Goal: Task Accomplishment & Management: Complete application form

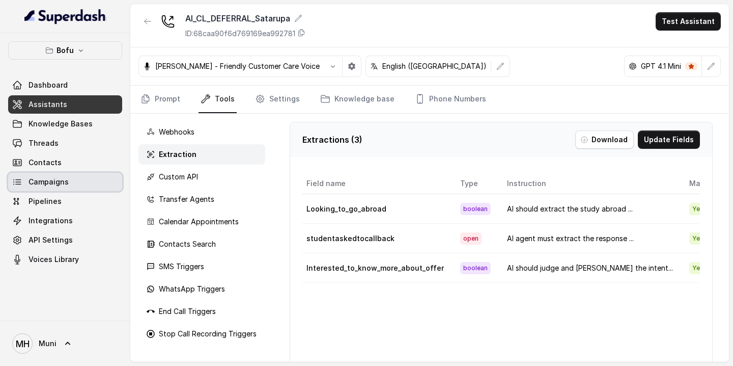
click at [49, 187] on link "Campaigns" at bounding box center [65, 182] width 114 height 18
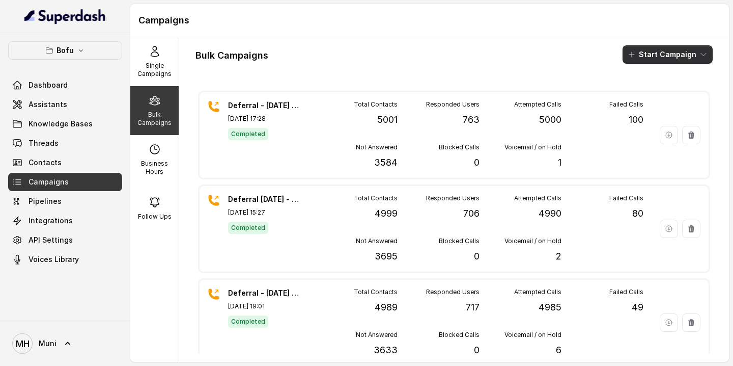
click at [651, 55] on button "Start Campaign" at bounding box center [668, 54] width 90 height 18
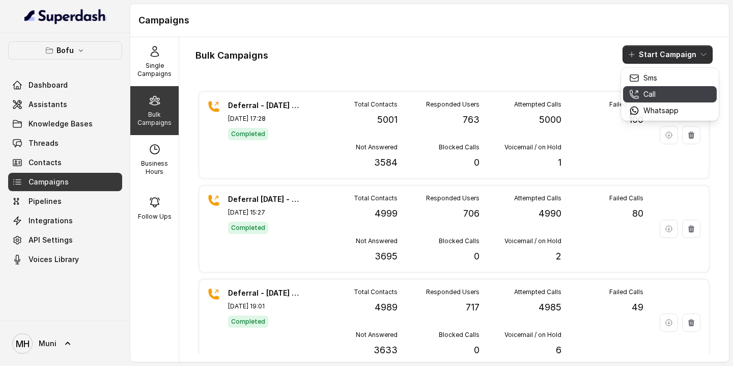
click at [652, 97] on p "Call" at bounding box center [650, 94] width 12 height 10
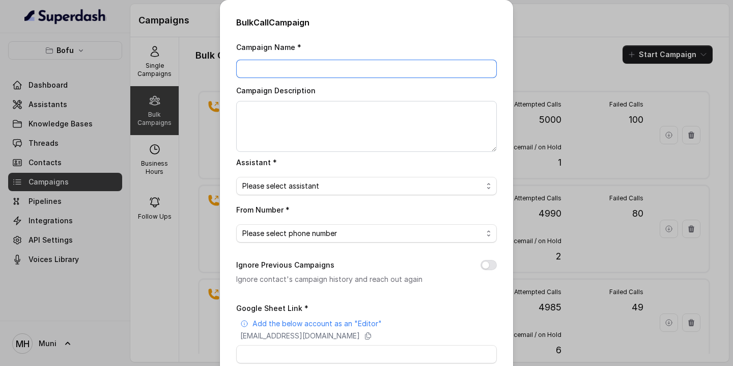
click at [345, 73] on input "Campaign Name *" at bounding box center [366, 69] width 261 height 18
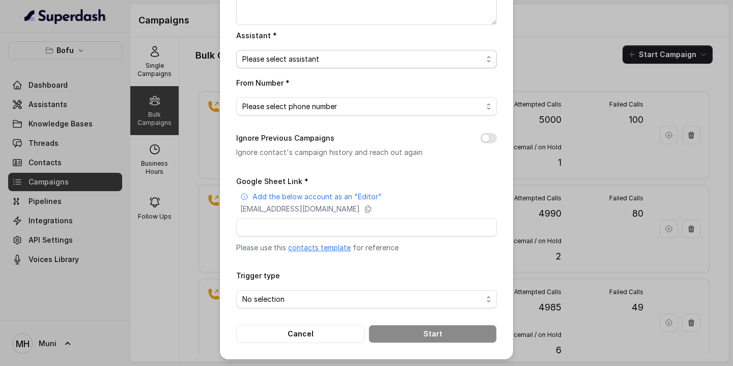
type input "Deferral [DATE] - Batch 1"
click at [357, 55] on span "Please select assistant" at bounding box center [362, 59] width 240 height 12
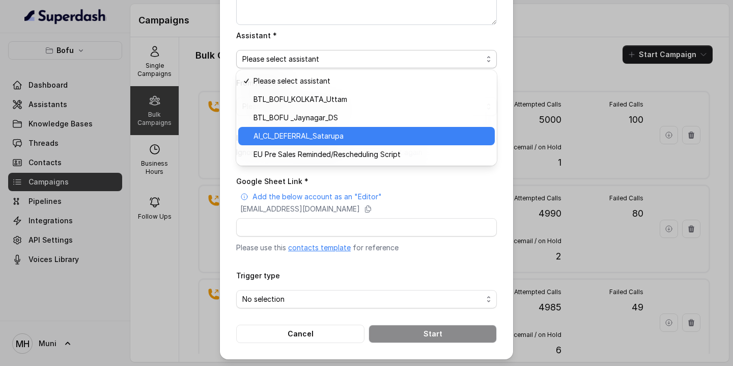
click at [321, 140] on span "AI_CL_DEFERRAL_Satarupa" at bounding box center [371, 136] width 235 height 12
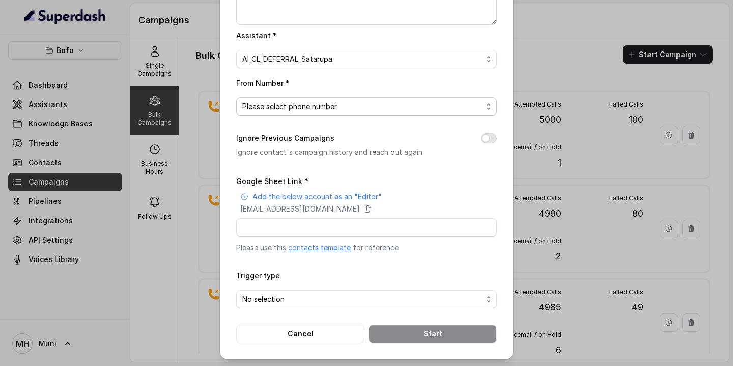
click at [323, 109] on span "Please select phone number" at bounding box center [362, 106] width 240 height 12
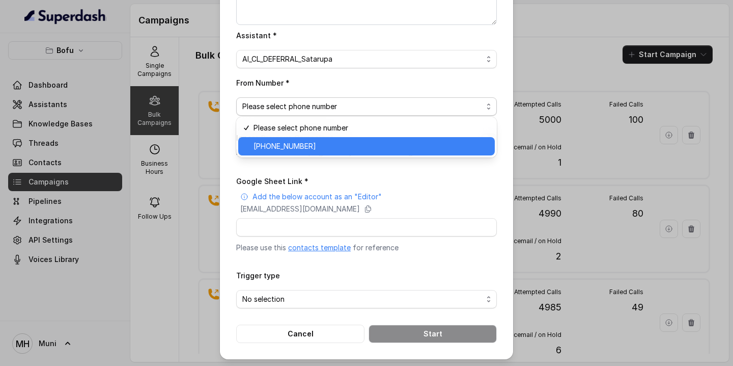
click at [307, 142] on span "[PHONE_NUMBER]" at bounding box center [371, 146] width 235 height 12
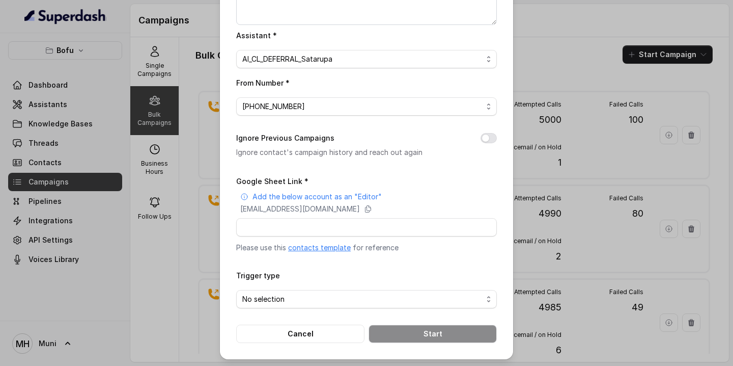
click at [320, 248] on link "contacts template" at bounding box center [319, 247] width 63 height 9
click at [371, 206] on icon at bounding box center [369, 209] width 6 height 7
click at [291, 224] on input "Google Sheet Link *" at bounding box center [366, 227] width 261 height 18
paste input "[URL][DOMAIN_NAME]"
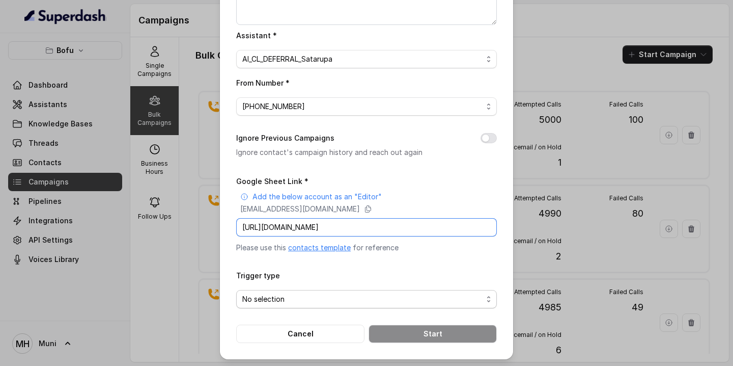
type input "[URL][DOMAIN_NAME]"
click at [286, 296] on span "No selection" at bounding box center [362, 299] width 240 height 12
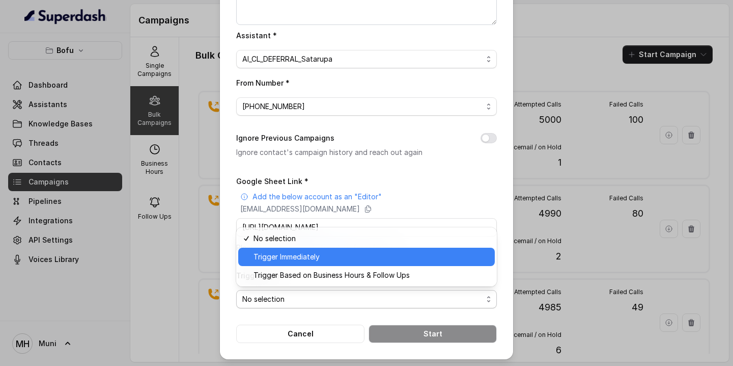
click at [289, 258] on span "Trigger Immediately" at bounding box center [371, 257] width 235 height 12
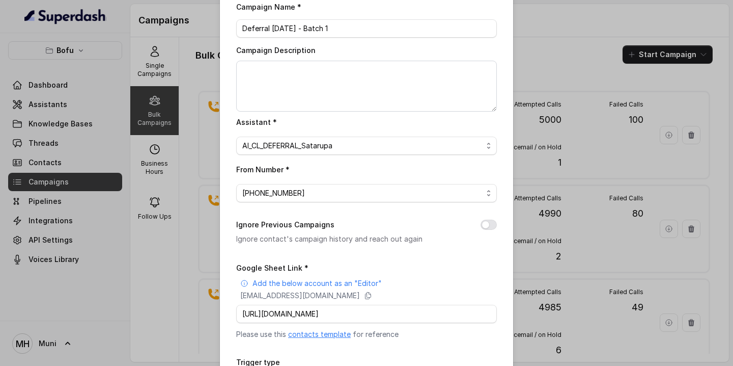
scroll to position [127, 0]
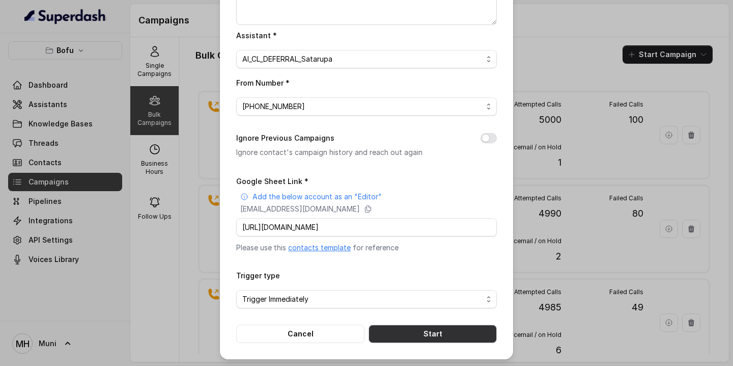
click at [409, 331] on button "Start" at bounding box center [433, 333] width 128 height 18
